Goal: Transaction & Acquisition: Purchase product/service

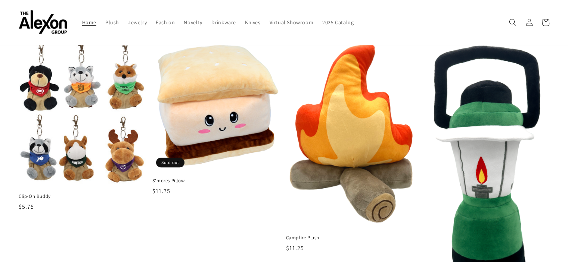
scroll to position [261, 0]
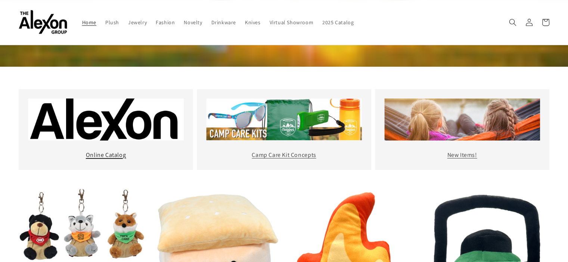
click at [114, 151] on link "Online Catalog" at bounding box center [106, 155] width 40 height 8
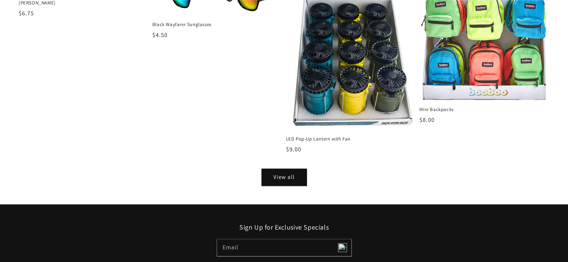
scroll to position [970, 0]
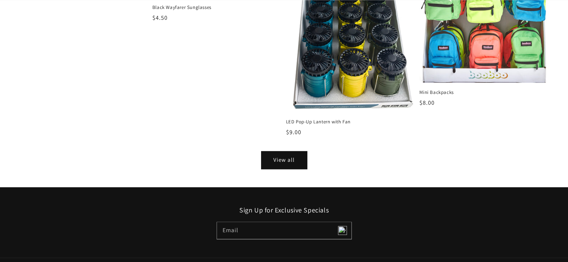
click at [269, 153] on link "View all" at bounding box center [284, 160] width 45 height 17
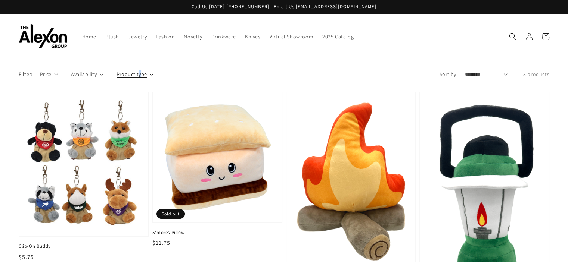
click at [139, 71] on span "Product type" at bounding box center [131, 75] width 31 height 8
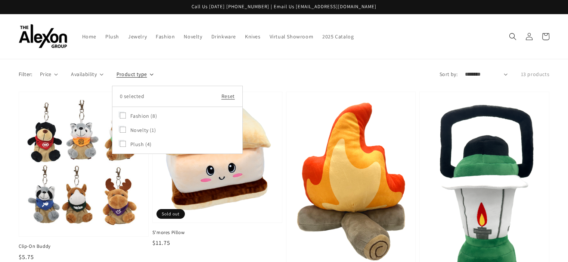
click at [116, 71] on summary "Product type" at bounding box center [134, 75] width 37 height 8
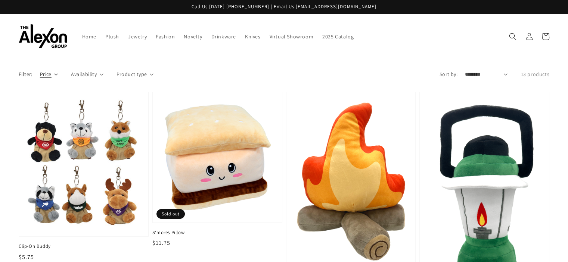
click at [51, 71] on span "Price" at bounding box center [46, 75] width 12 height 8
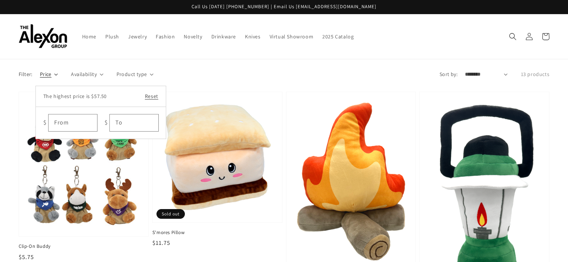
click at [51, 71] on summary "Price" at bounding box center [49, 75] width 18 height 8
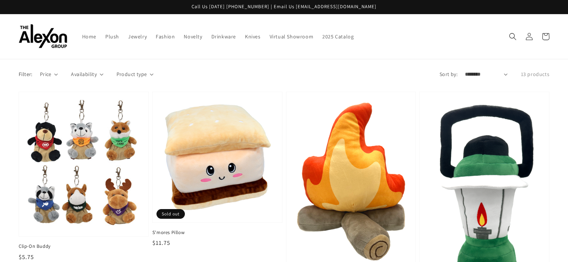
click at [95, 71] on span "Availability" at bounding box center [84, 75] width 26 height 8
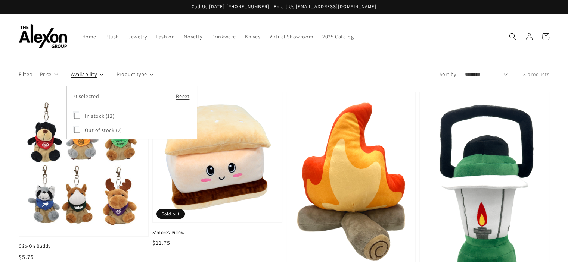
click at [95, 71] on summary "Availability" at bounding box center [87, 75] width 32 height 8
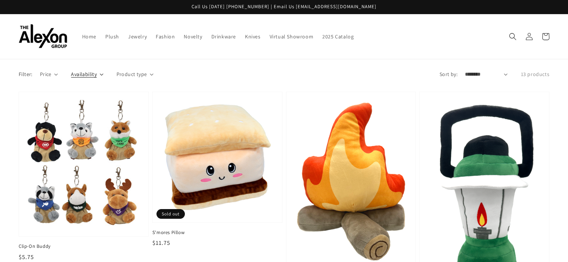
click at [95, 71] on span "Availability" at bounding box center [84, 75] width 26 height 8
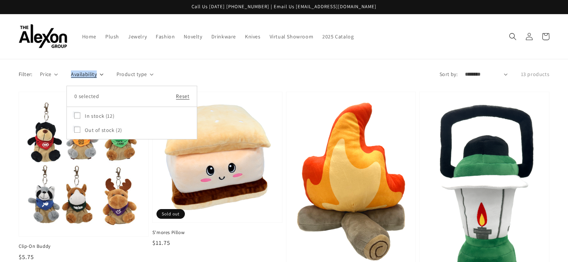
click at [95, 71] on summary "Availability" at bounding box center [87, 75] width 32 height 8
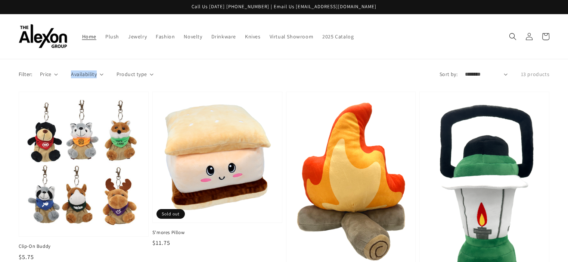
click at [82, 33] on span "Home" at bounding box center [89, 36] width 14 height 7
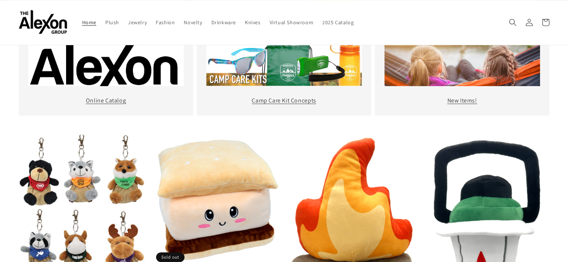
scroll to position [315, 0]
